Goal: Download file/media

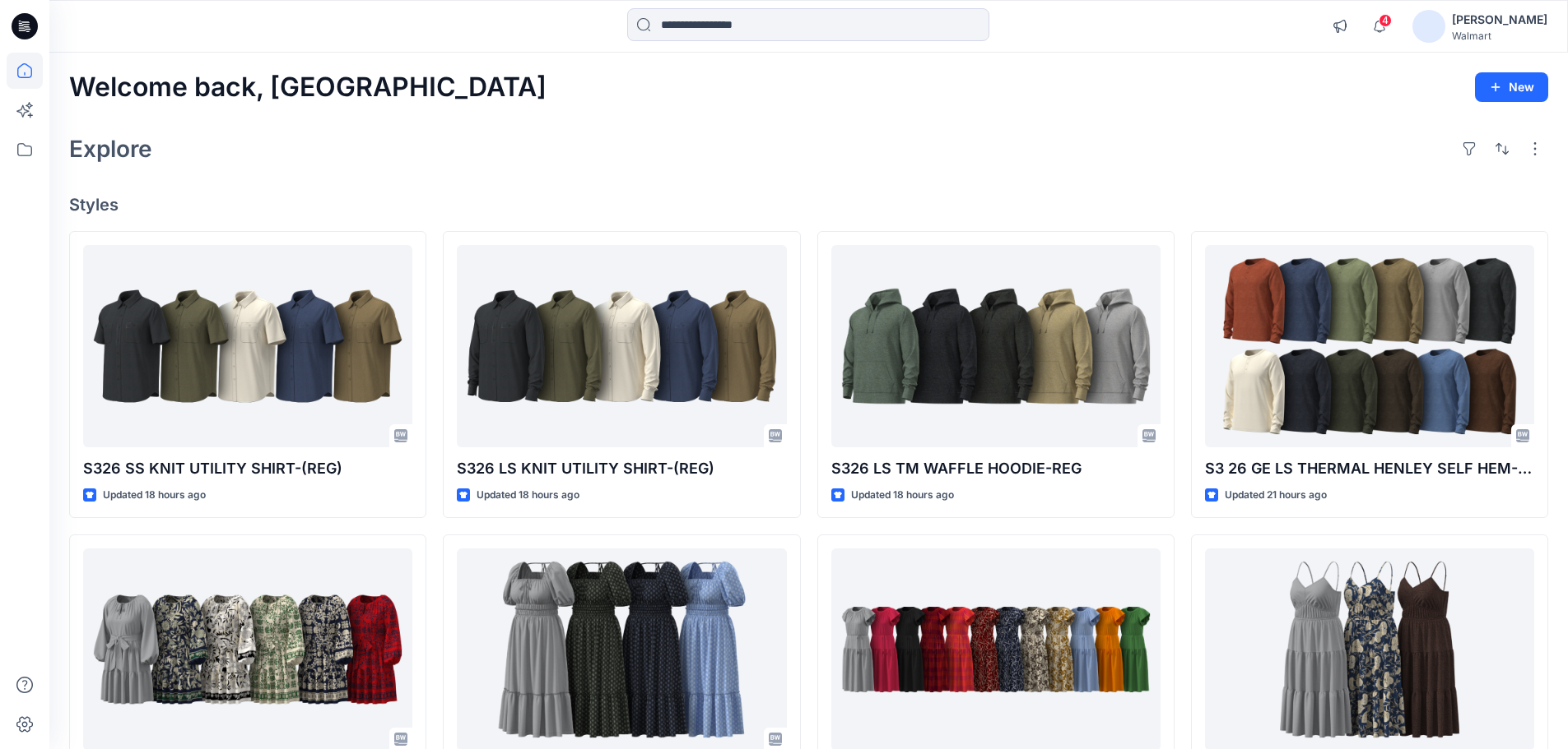
scroll to position [784, 0]
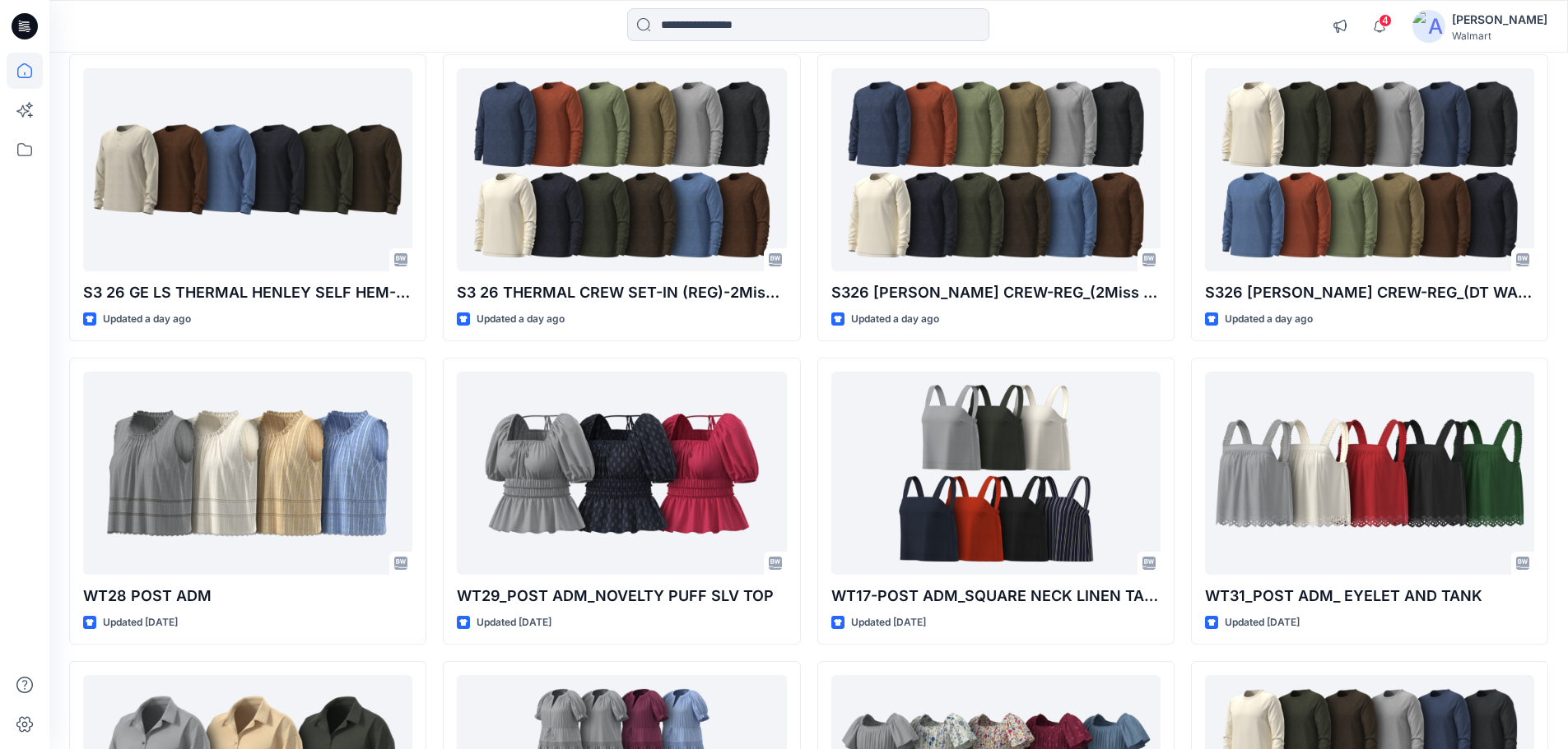
click at [1488, 15] on div "[PERSON_NAME]" at bounding box center [1499, 20] width 96 height 20
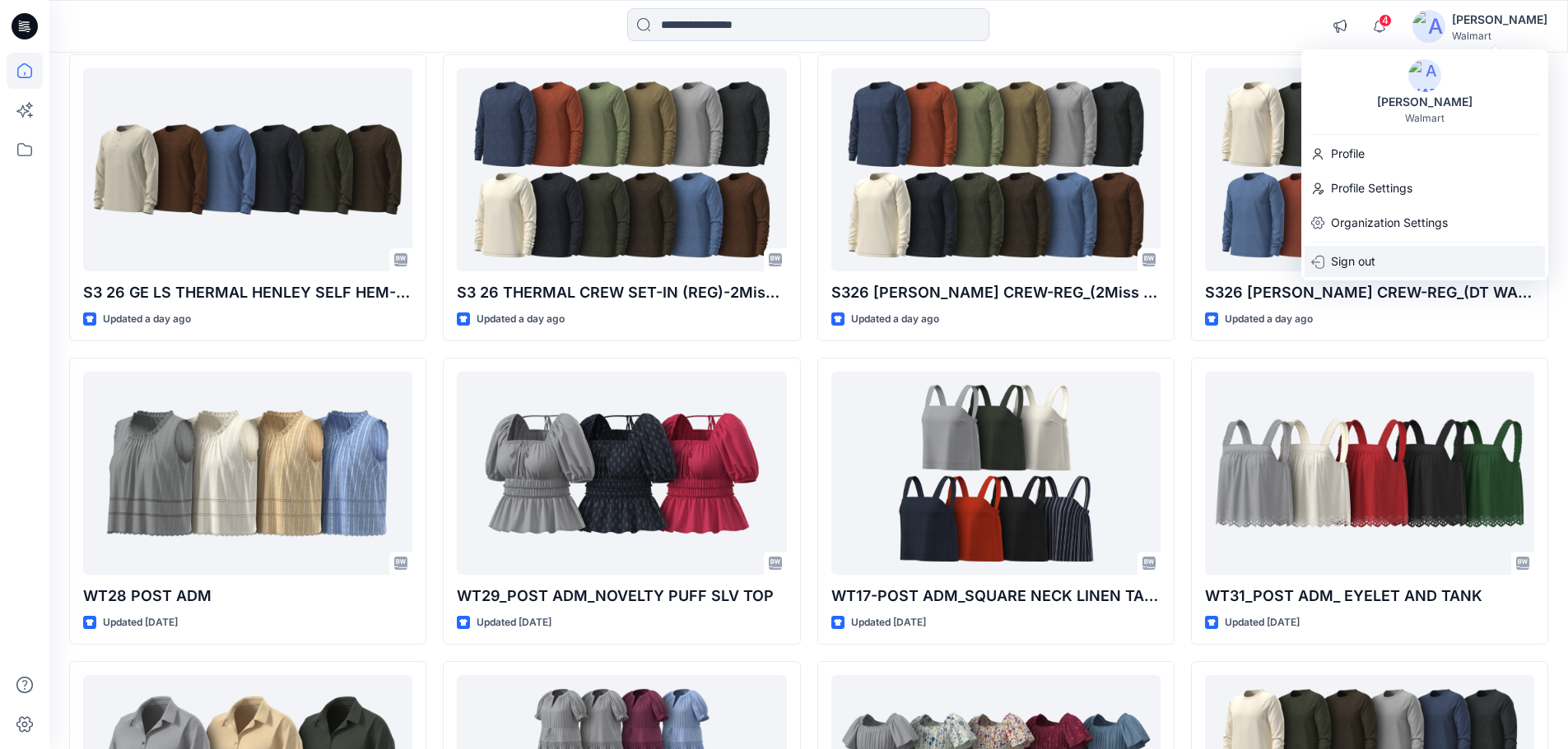
click at [1348, 260] on p "Sign out" at bounding box center [1353, 262] width 45 height 31
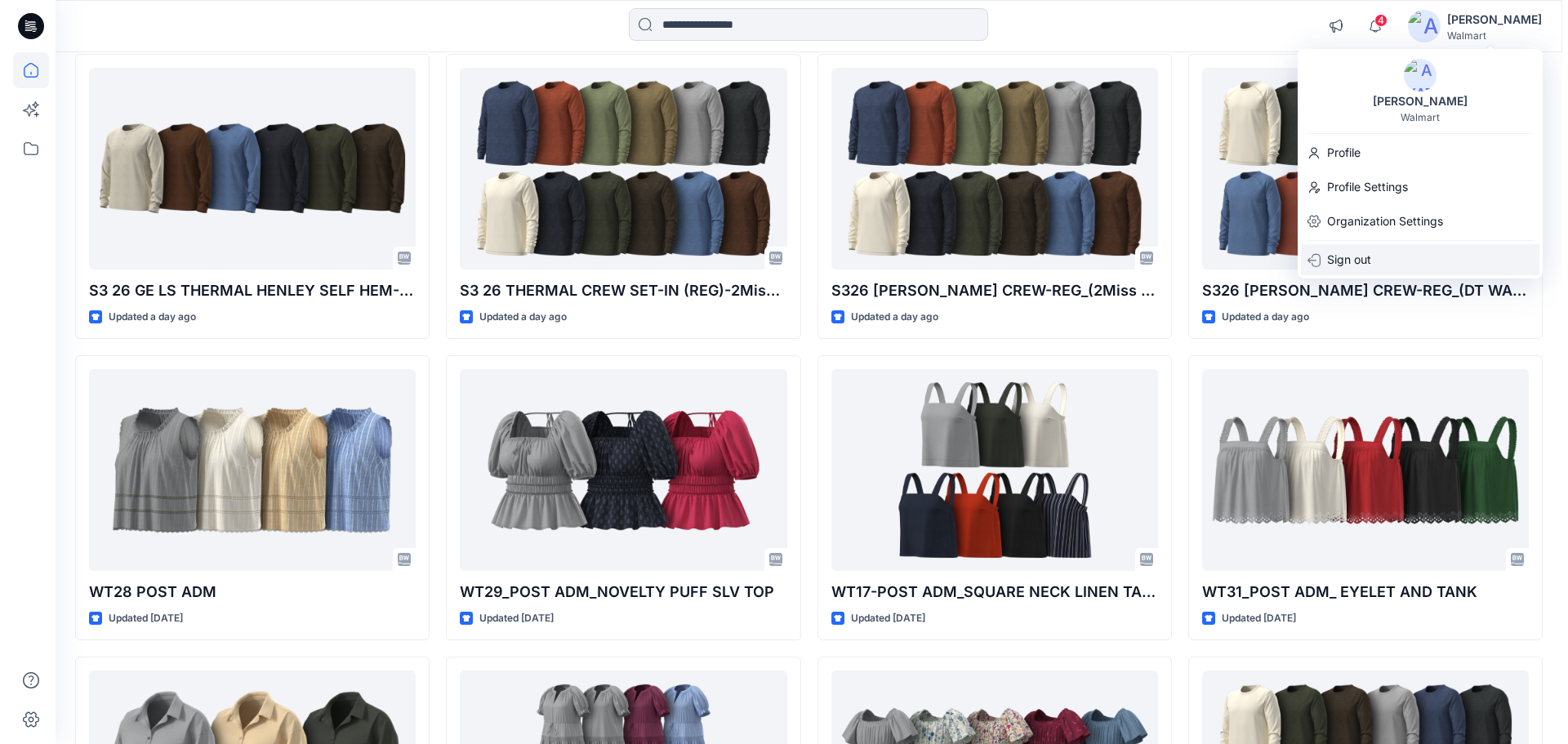
scroll to position [783, 0]
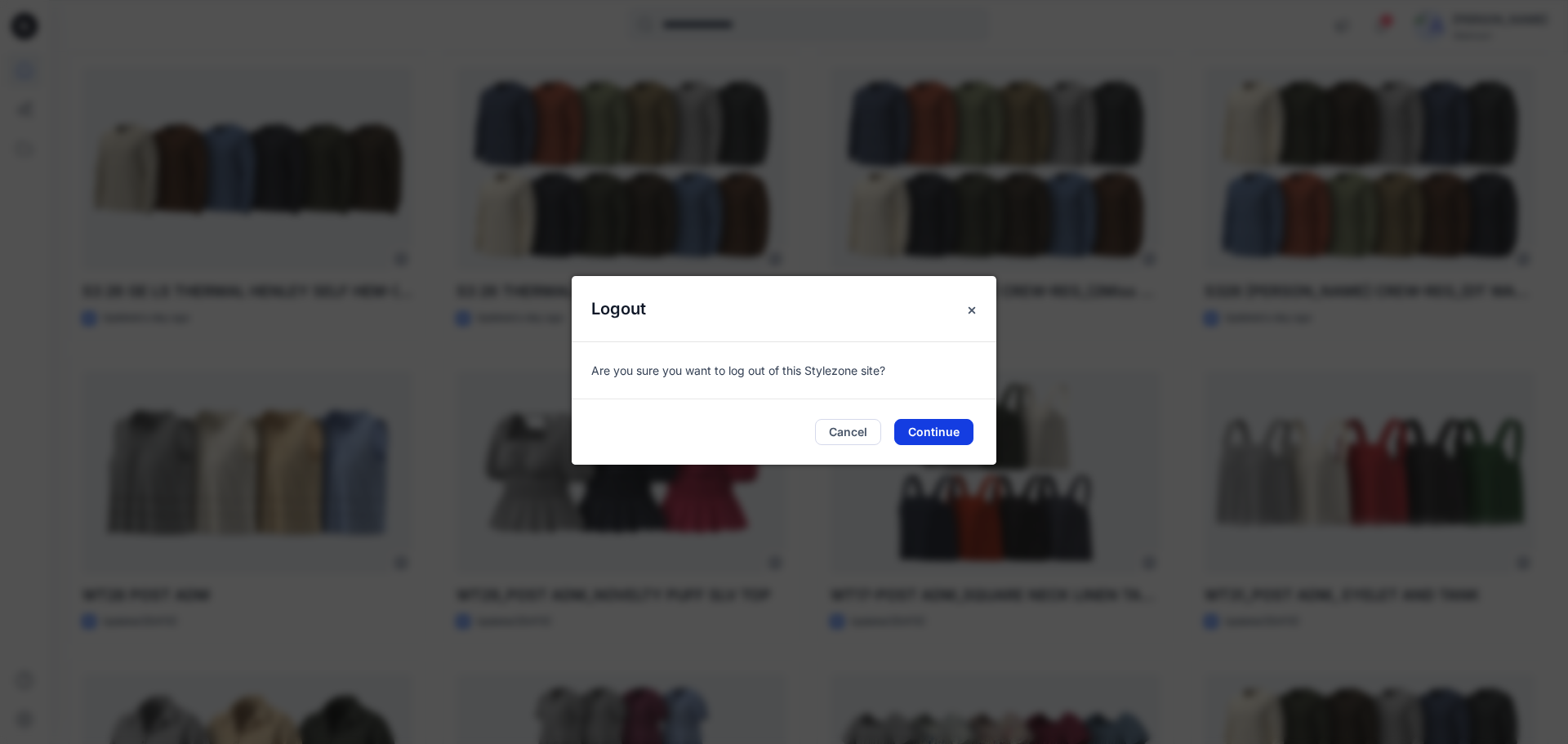
click at [937, 431] on button "Continue" at bounding box center [934, 432] width 80 height 26
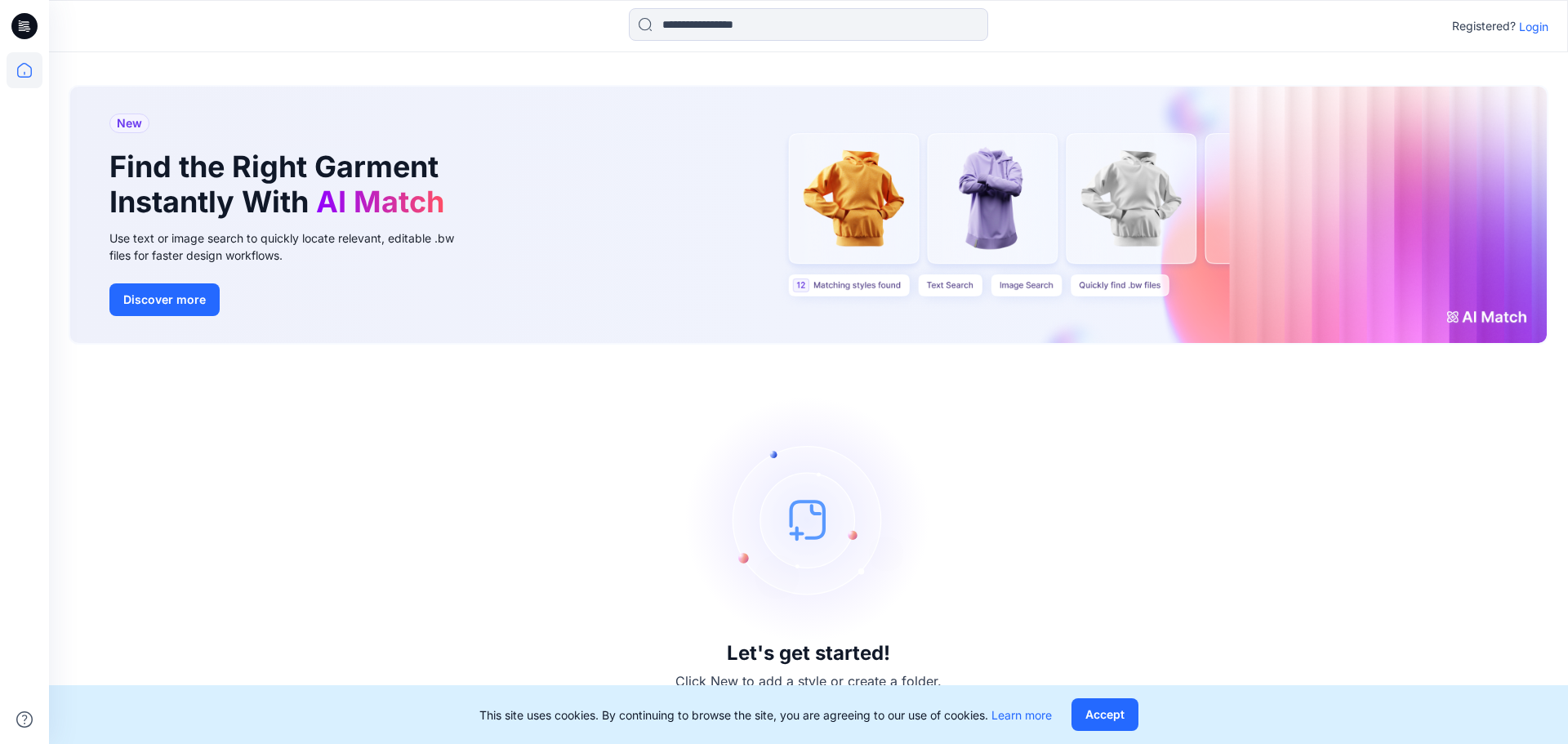
click at [1530, 25] on p "Login" at bounding box center [1534, 26] width 30 height 17
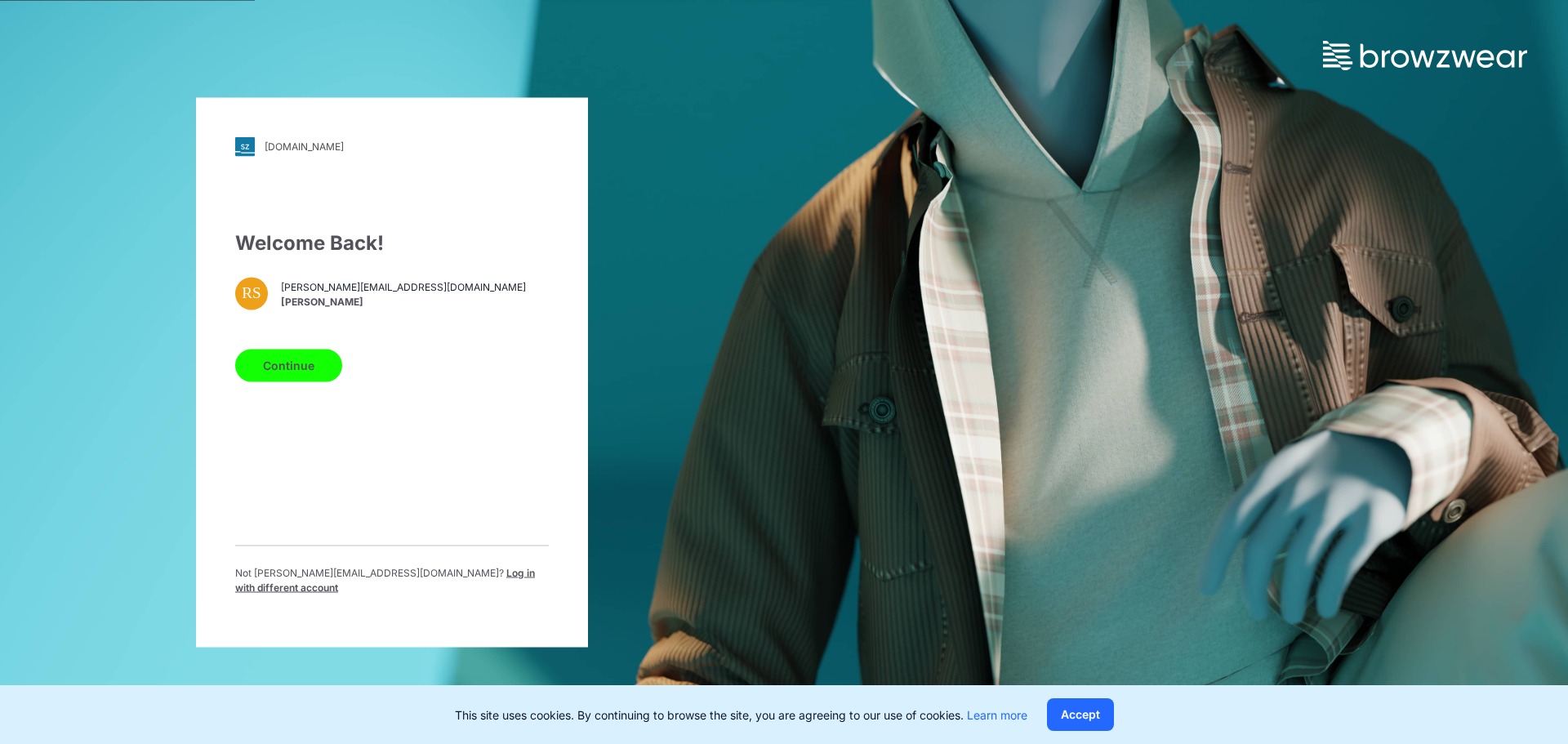
click at [326, 303] on span "[PERSON_NAME]" at bounding box center [403, 303] width 245 height 15
click at [466, 581] on span "Log in with different account" at bounding box center [385, 579] width 300 height 27
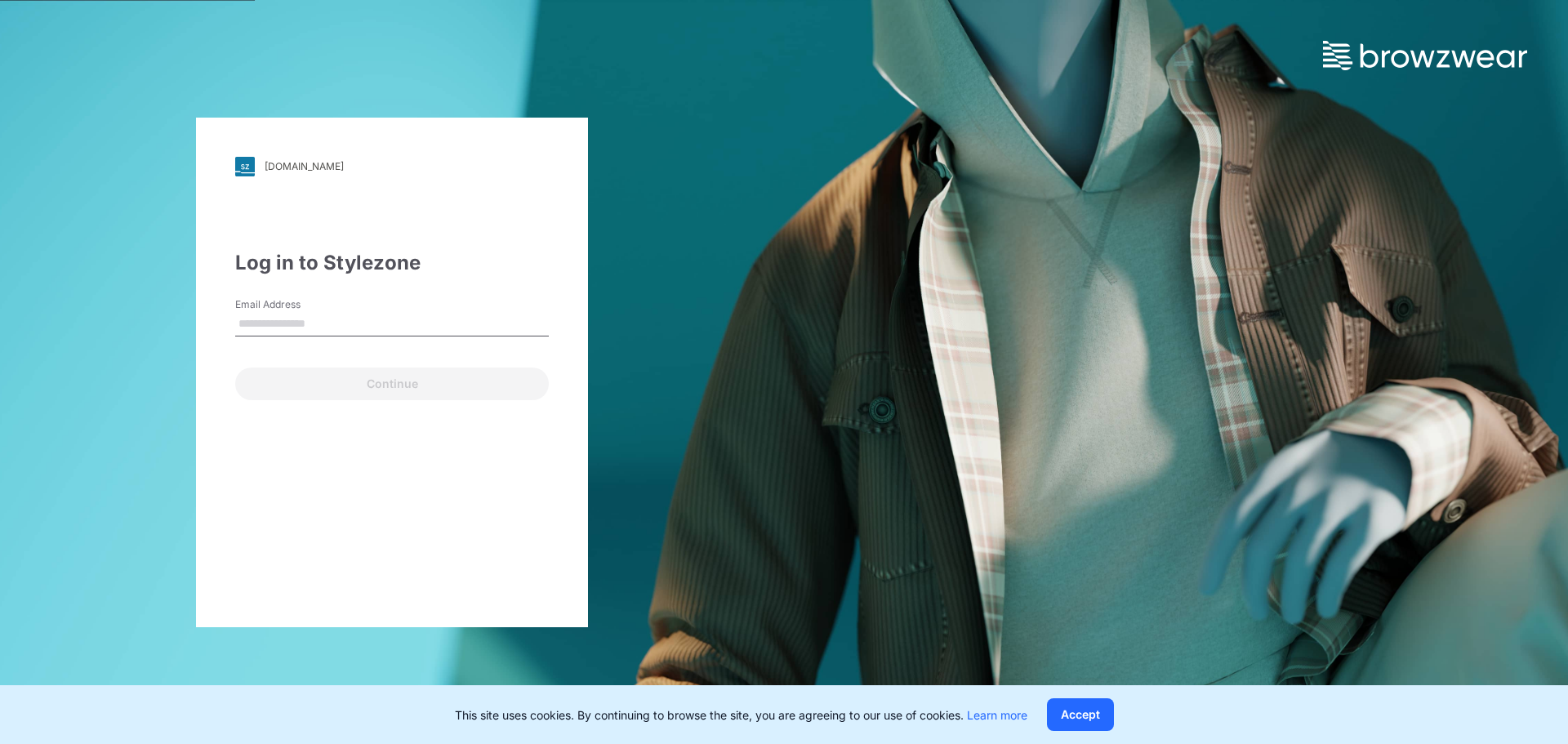
type input "**********"
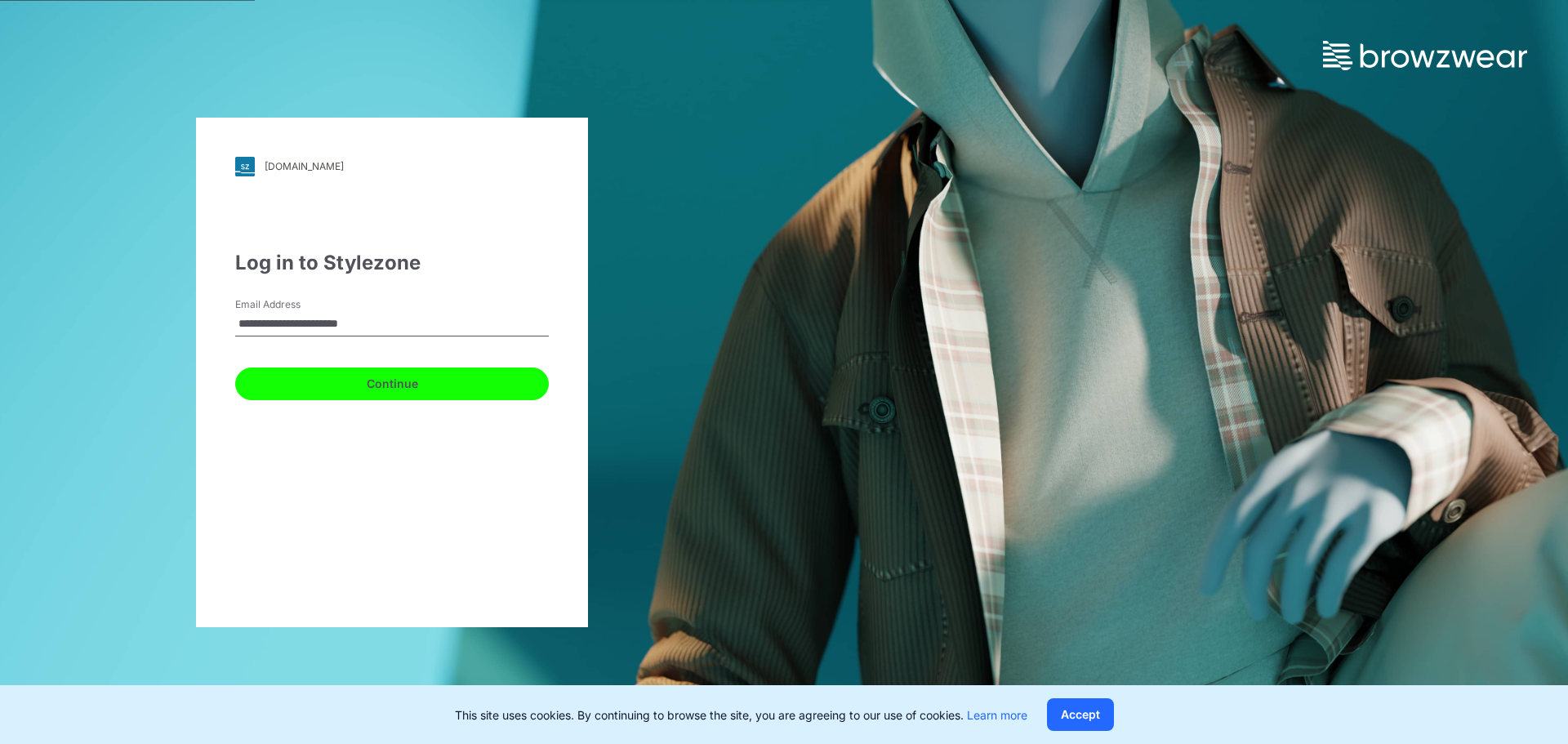
click at [320, 381] on button "Continue" at bounding box center [392, 384] width 313 height 33
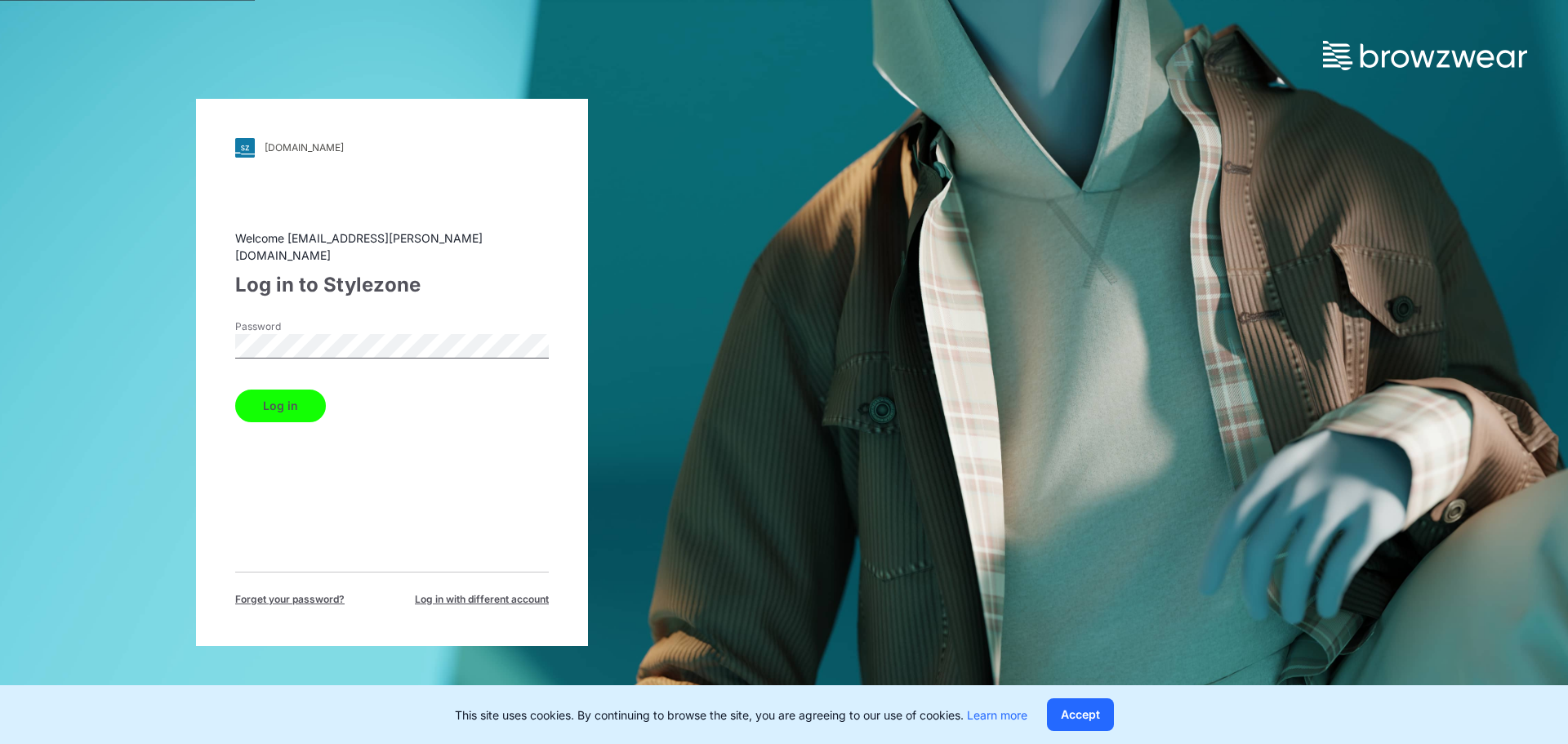
click at [312, 409] on button "Log in" at bounding box center [280, 406] width 91 height 33
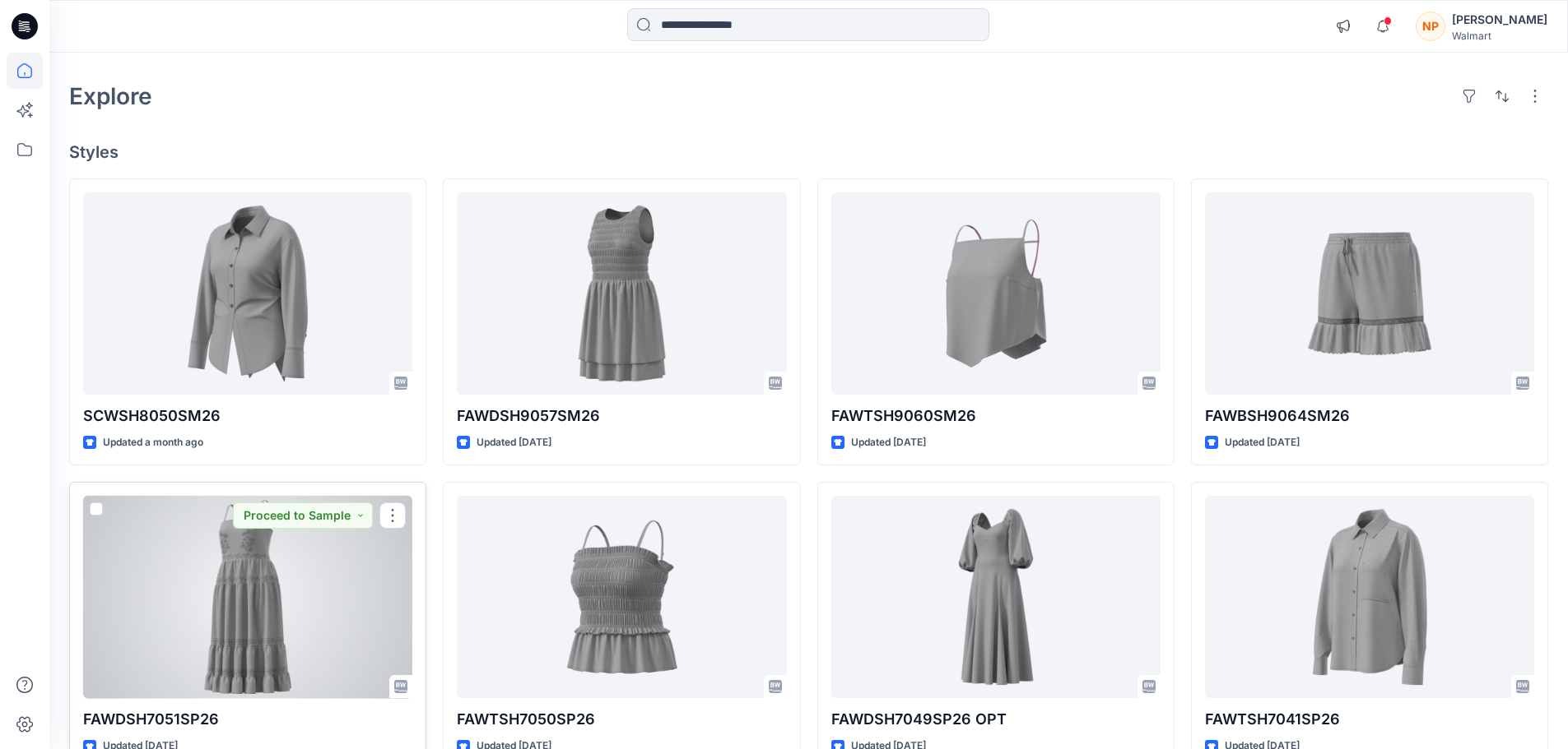
scroll to position [83, 0]
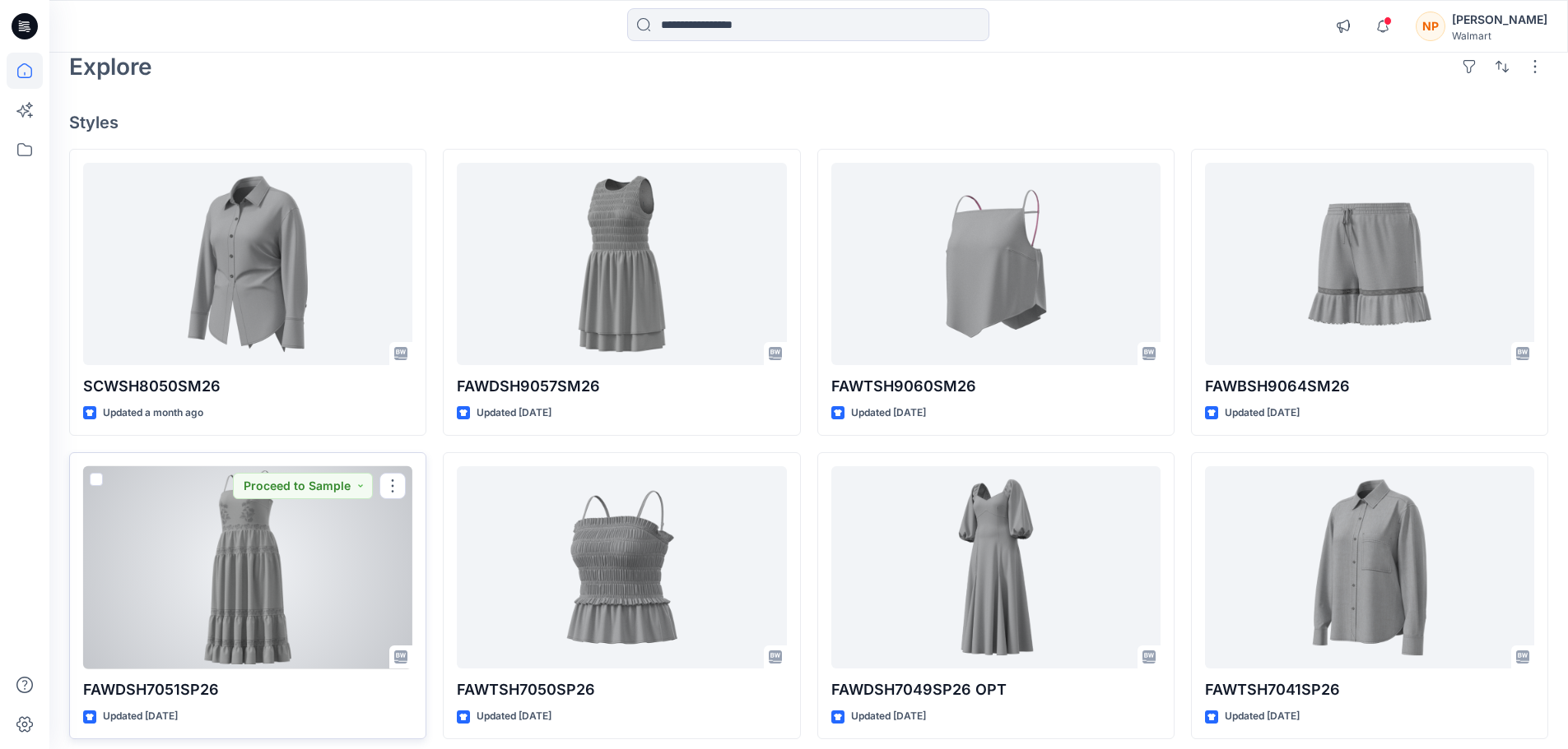
click at [272, 607] on div at bounding box center [248, 568] width 329 height 203
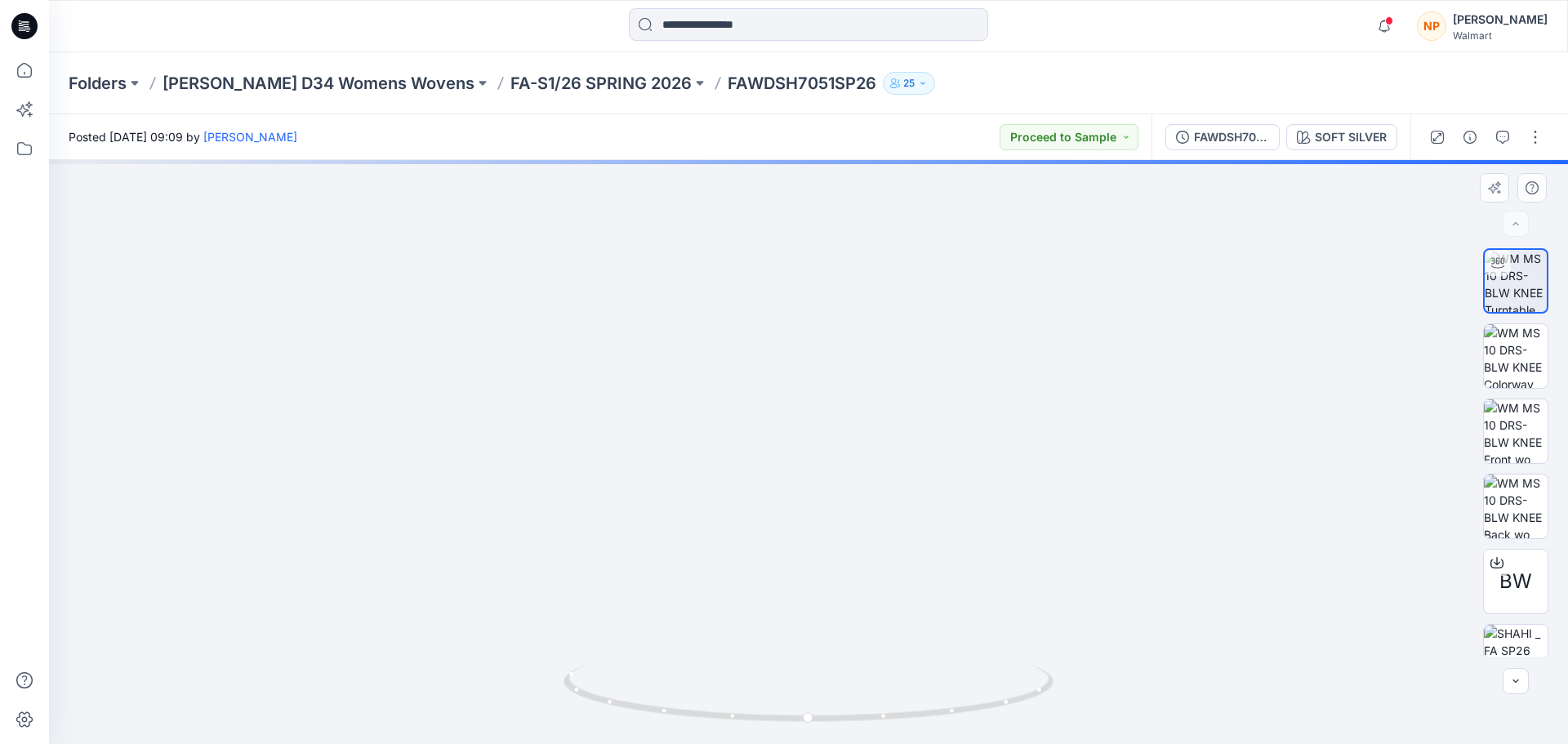
drag, startPoint x: 809, startPoint y: 335, endPoint x: 792, endPoint y: 486, distance: 152.0
click at [792, 486] on img at bounding box center [809, 329] width 1374 height 830
drag, startPoint x: 909, startPoint y: 723, endPoint x: 679, endPoint y: 693, distance: 231.9
click at [679, 693] on icon at bounding box center [810, 696] width 495 height 62
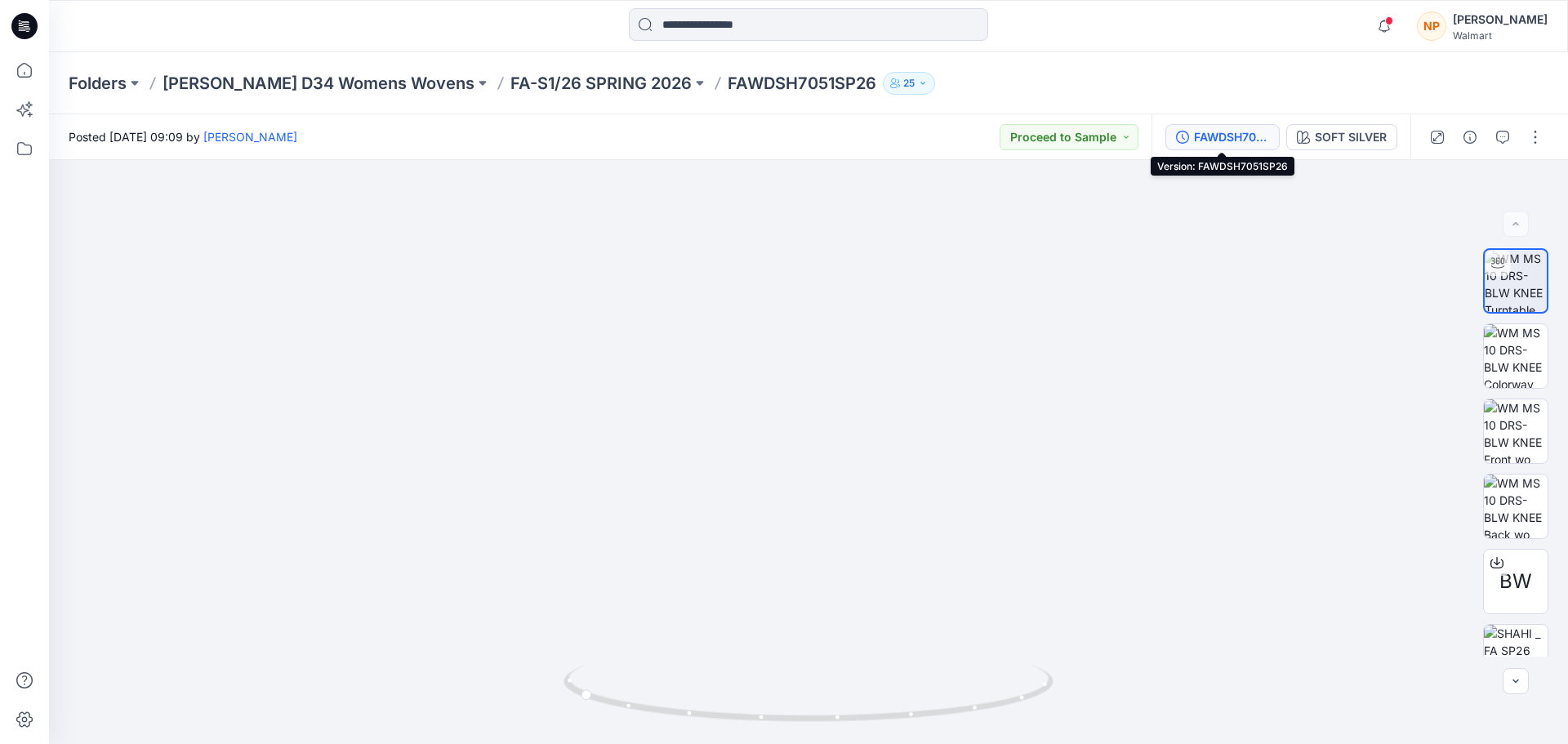
click at [1240, 139] on div "FAWDSH7051SP26" at bounding box center [1232, 137] width 75 height 18
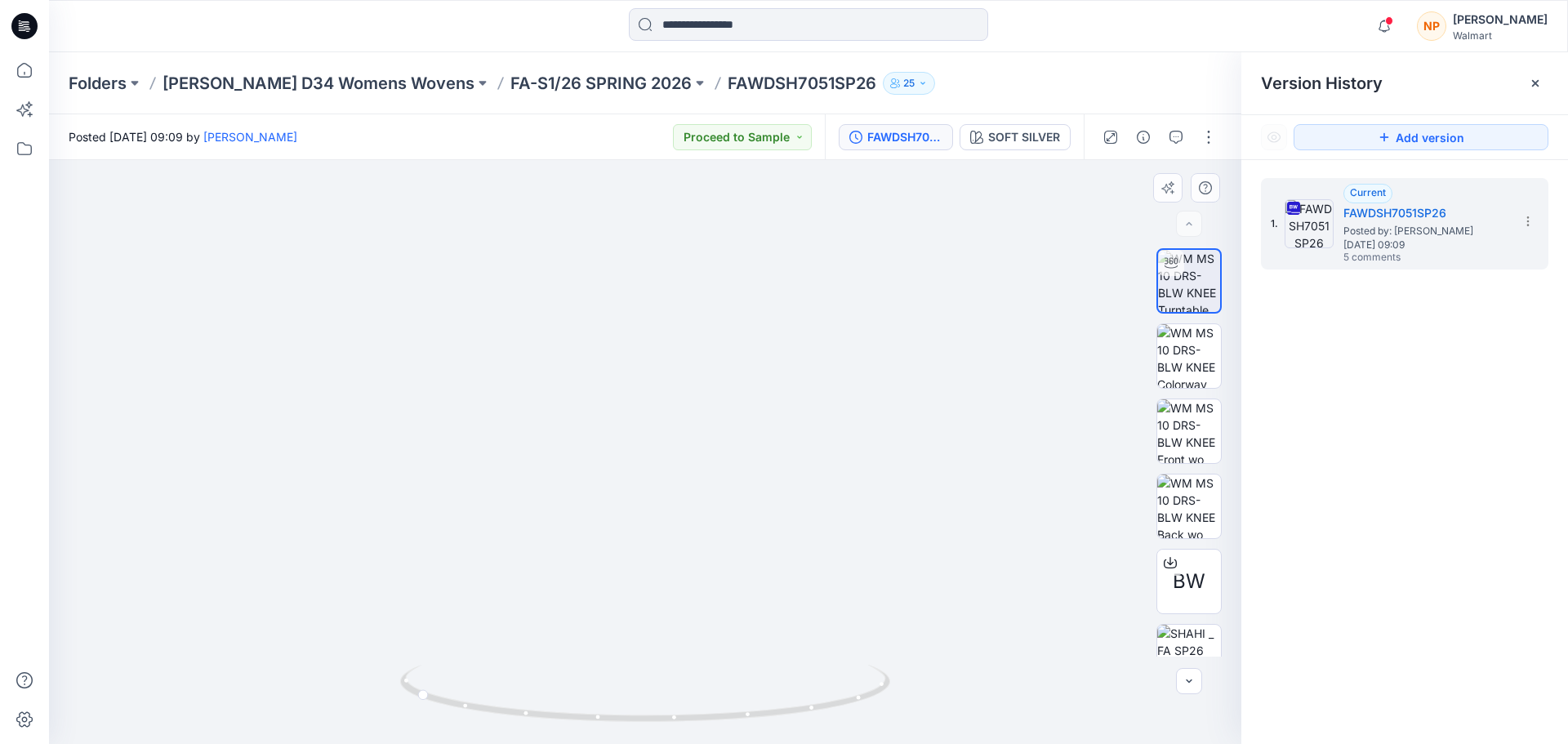
drag, startPoint x: 685, startPoint y: 536, endPoint x: 682, endPoint y: 277, distance: 259.0
click at [682, 277] on img at bounding box center [643, 199] width 1374 height 1090
drag, startPoint x: 697, startPoint y: 400, endPoint x: 703, endPoint y: 427, distance: 27.7
click at [703, 427] on img at bounding box center [648, 244] width 1374 height 999
drag, startPoint x: 721, startPoint y: 552, endPoint x: 721, endPoint y: 607, distance: 55.0
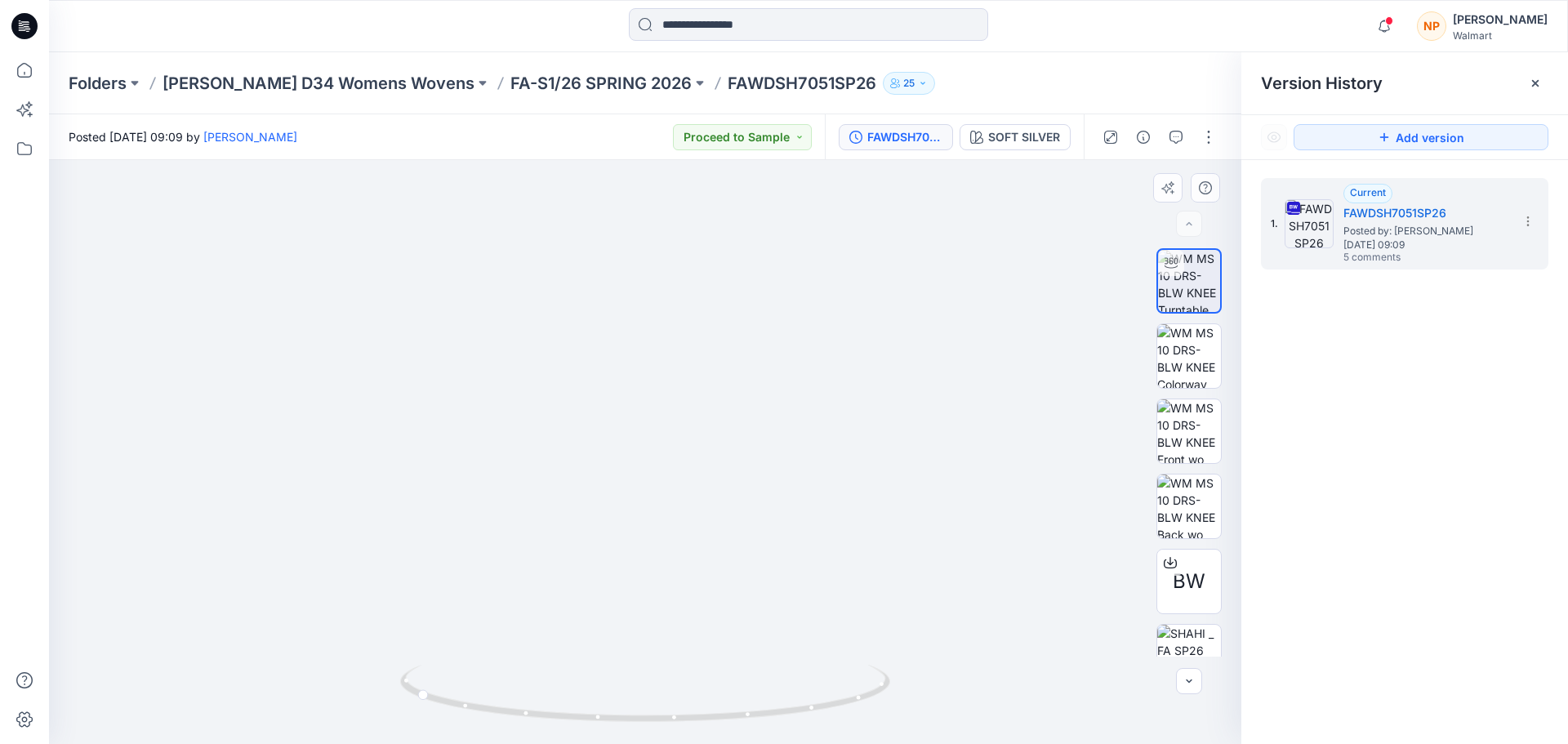
click at [721, 607] on img at bounding box center [649, 299] width 1374 height 890
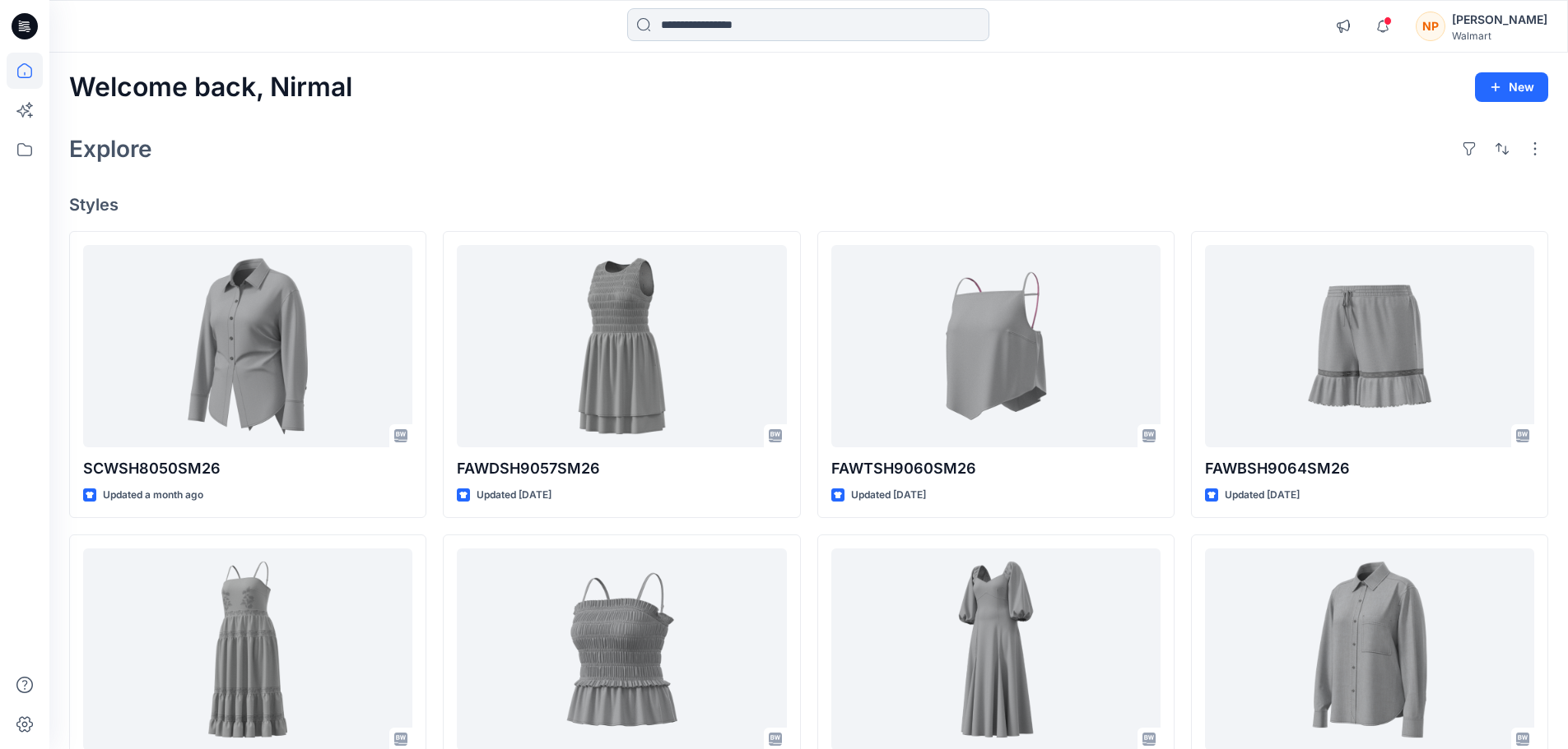
click at [710, 34] on input at bounding box center [808, 25] width 362 height 33
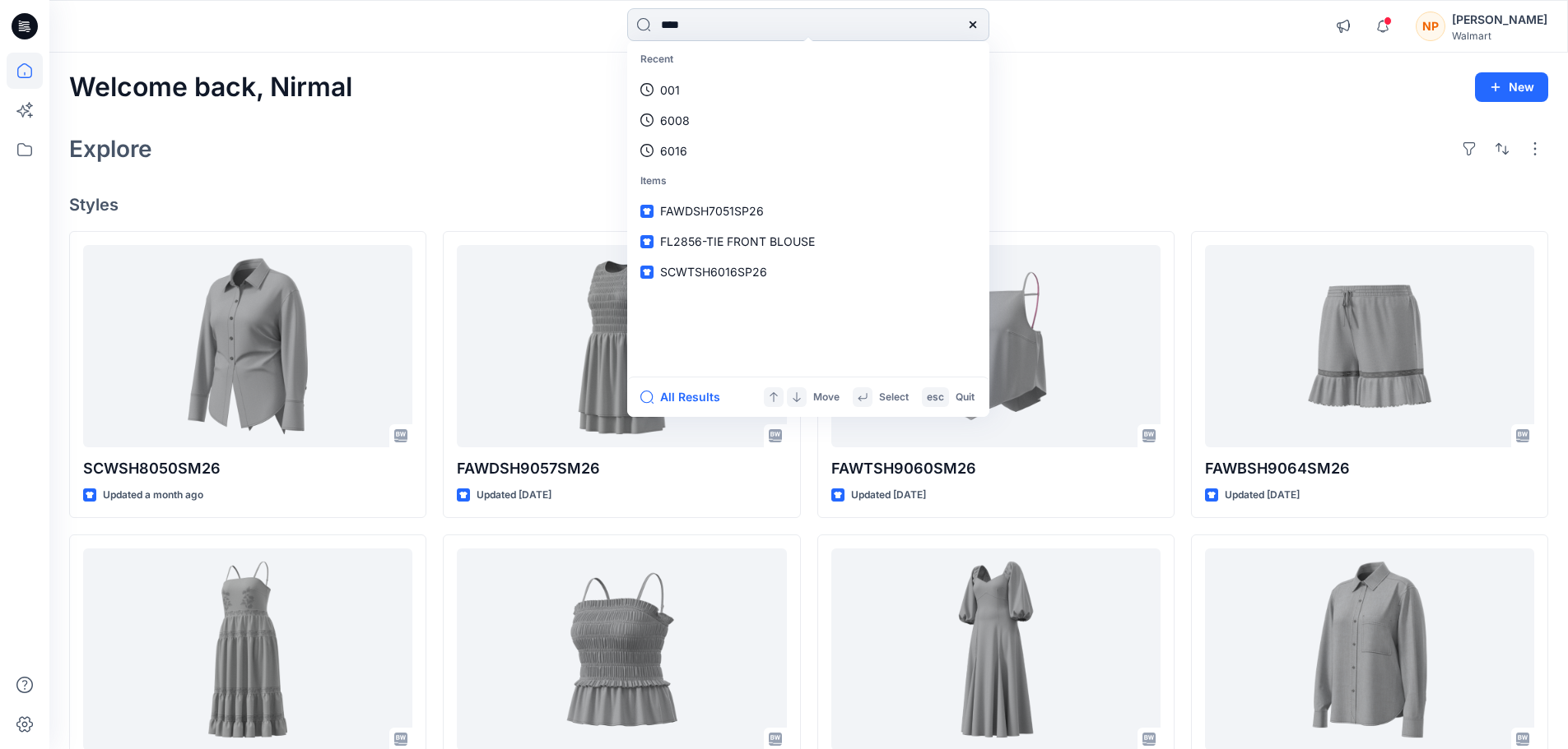
type input "****"
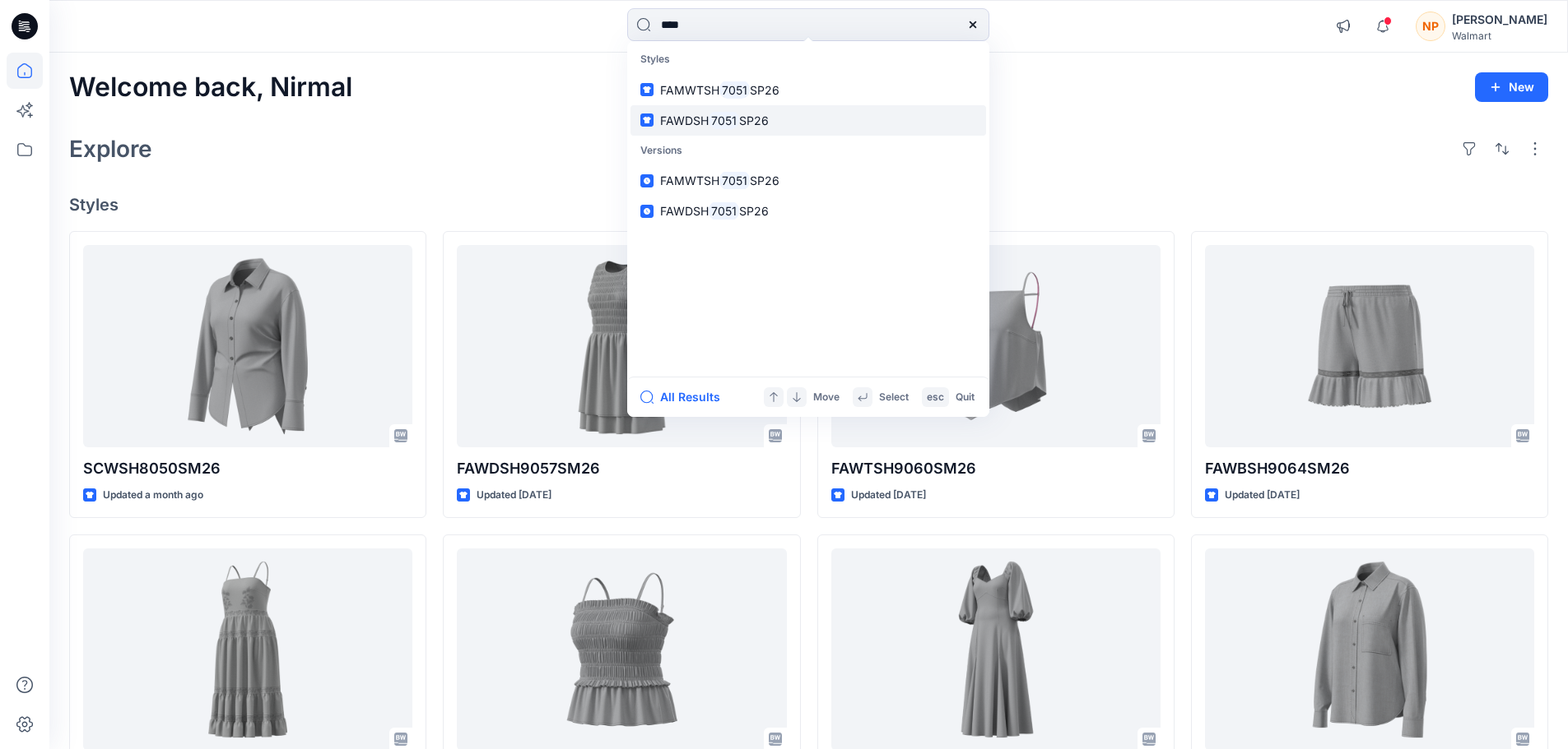
click at [715, 126] on mark "7051" at bounding box center [724, 120] width 31 height 19
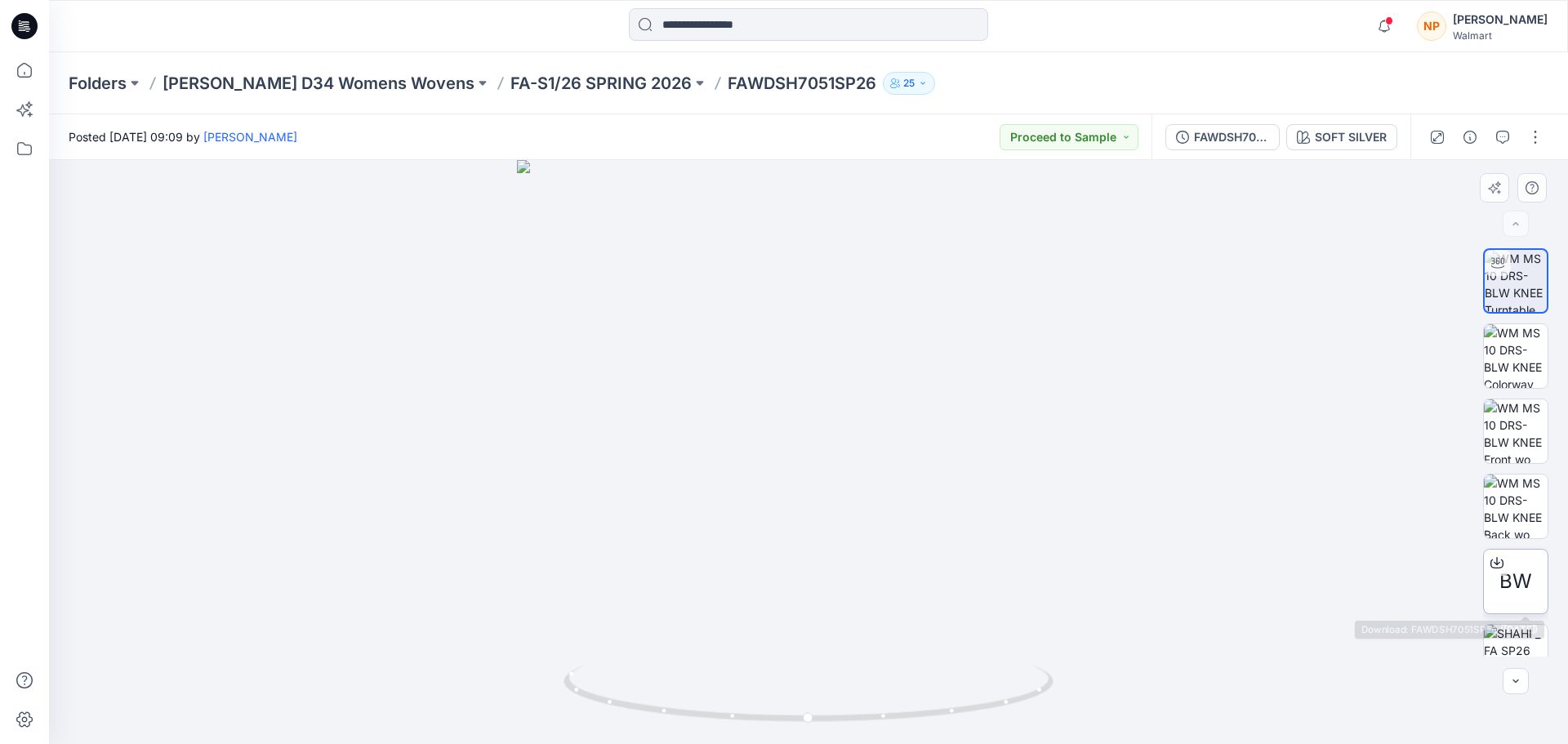
click at [1513, 586] on span "BW" at bounding box center [1516, 582] width 33 height 30
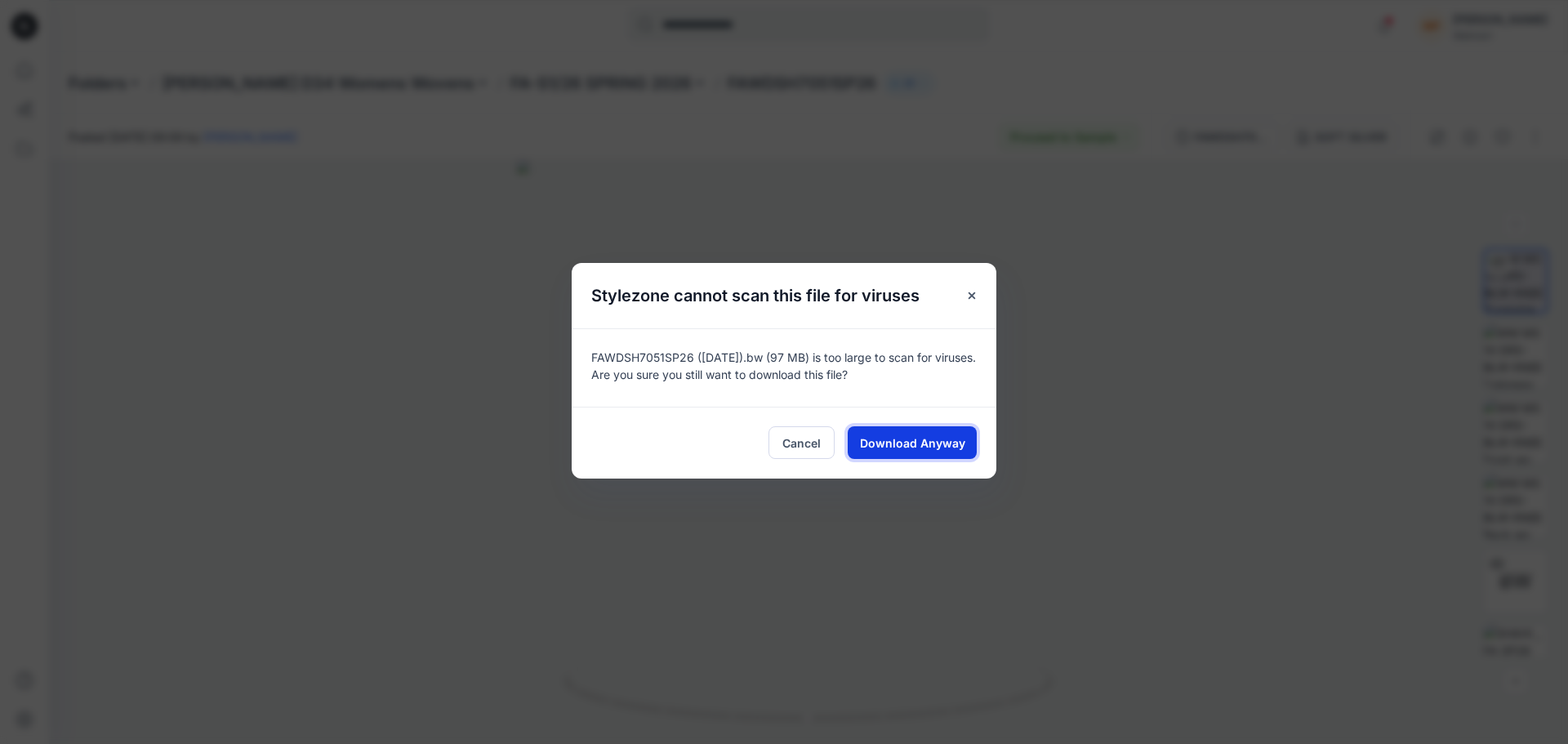
click at [933, 441] on span "Download Anyway" at bounding box center [913, 443] width 105 height 17
